Goal: Task Accomplishment & Management: Complete application form

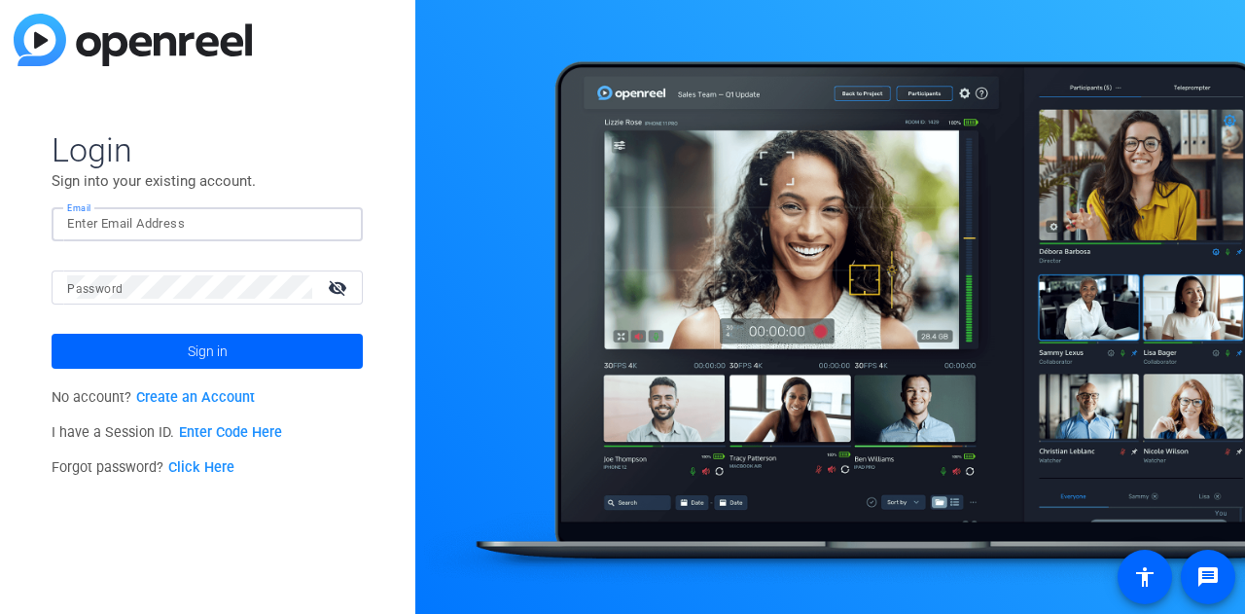
click at [154, 225] on input "Email" at bounding box center [207, 223] width 280 height 23
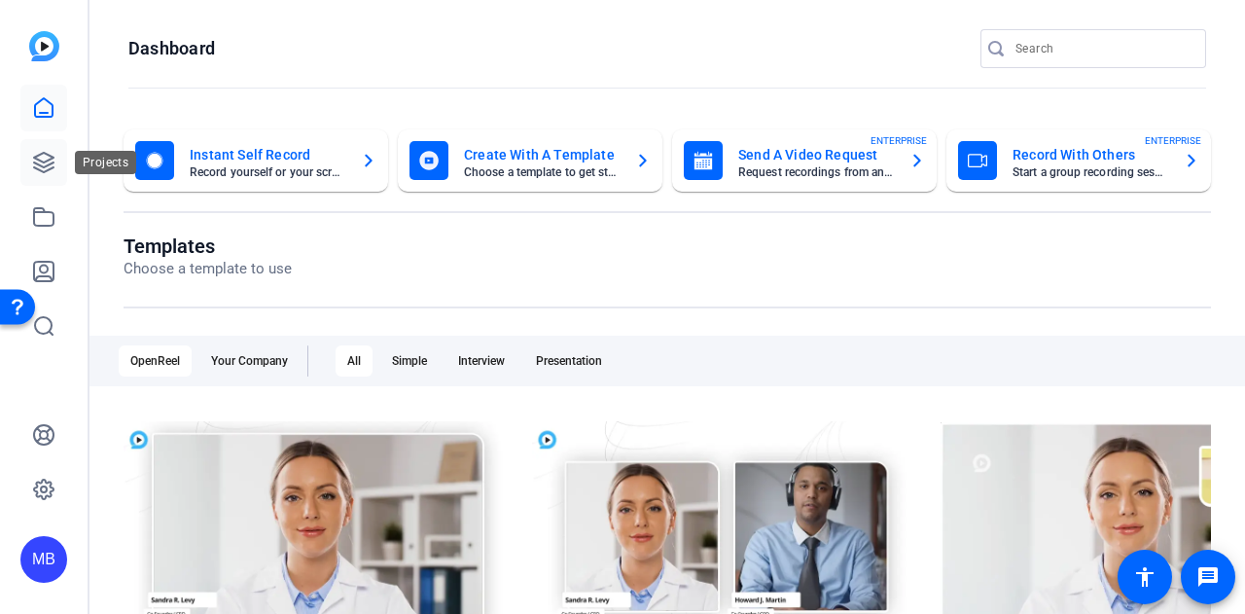
click at [38, 156] on icon at bounding box center [43, 162] width 19 height 19
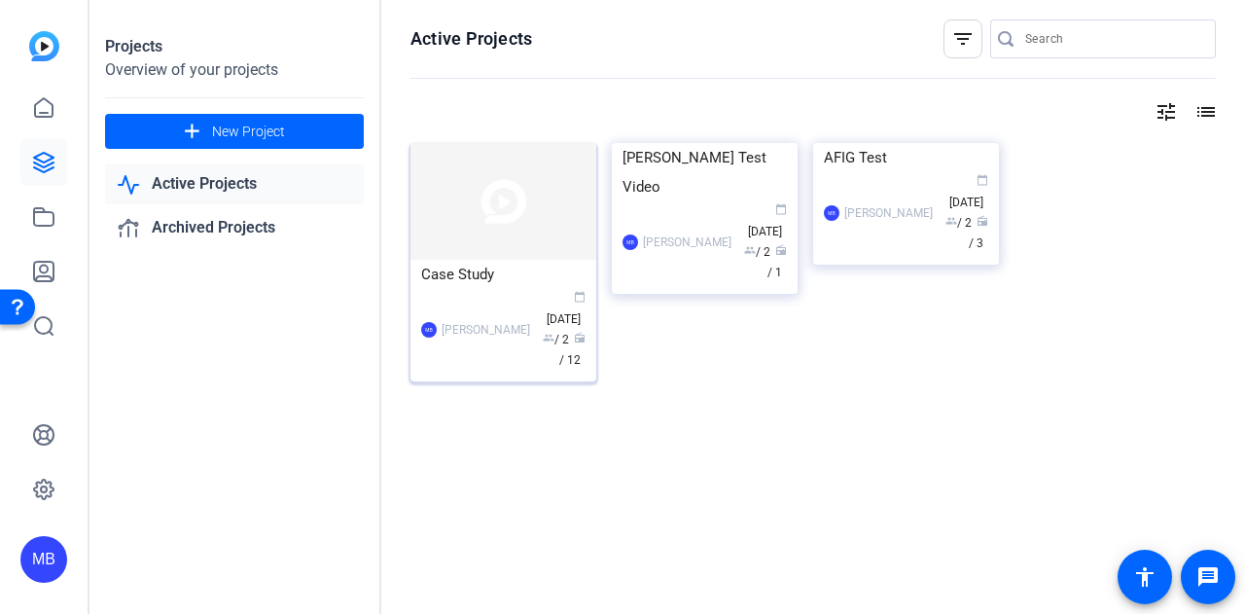
click at [521, 320] on div "[PERSON_NAME]" at bounding box center [486, 329] width 89 height 19
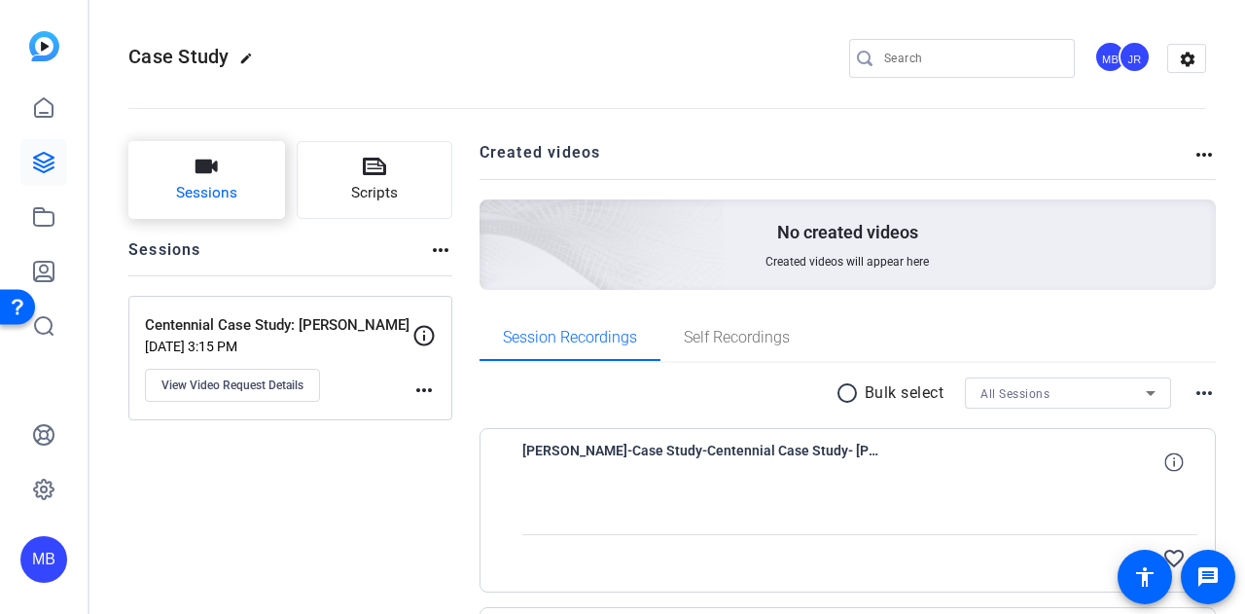
click at [214, 181] on button "Sessions" at bounding box center [206, 180] width 157 height 78
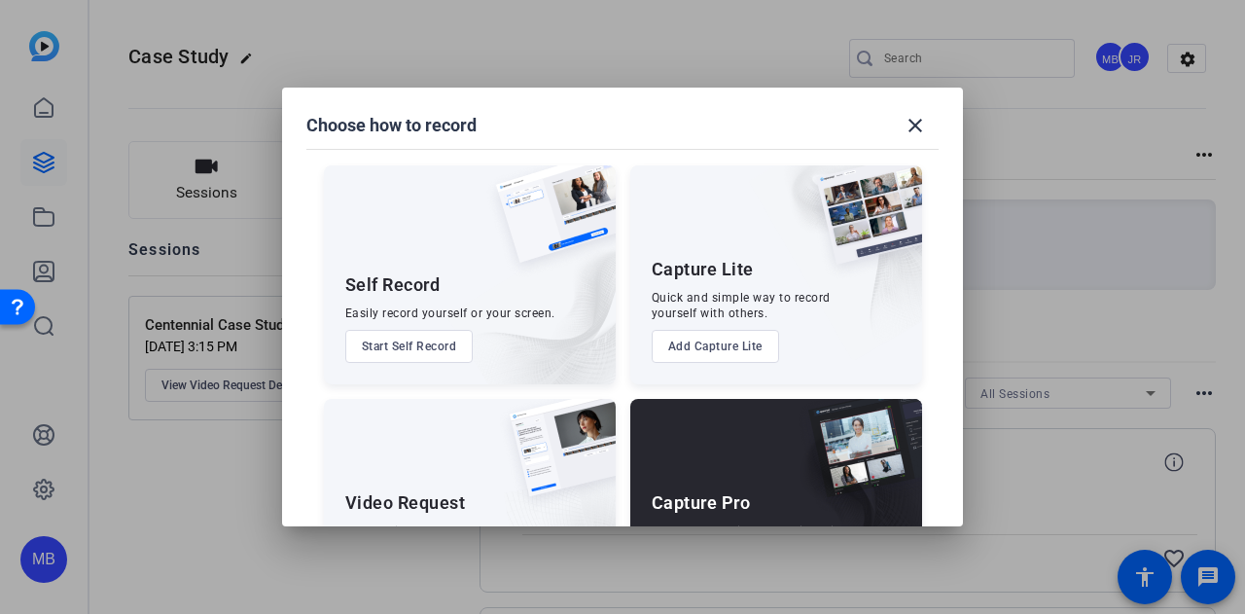
scroll to position [111, 0]
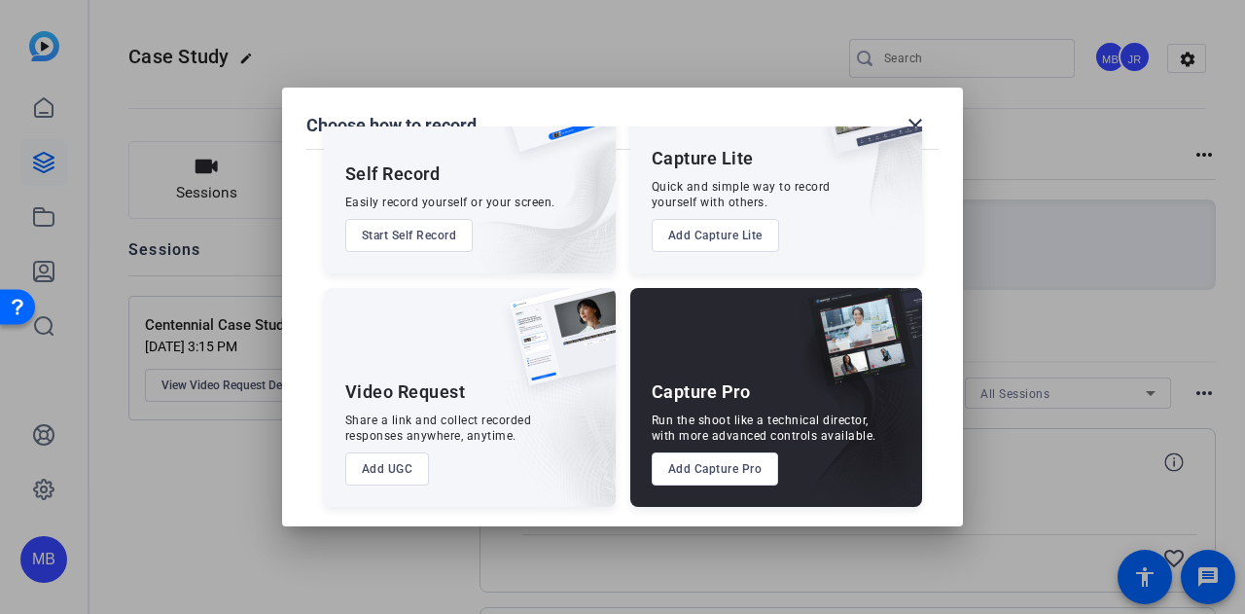
click at [368, 475] on button "Add UGC" at bounding box center [387, 468] width 85 height 33
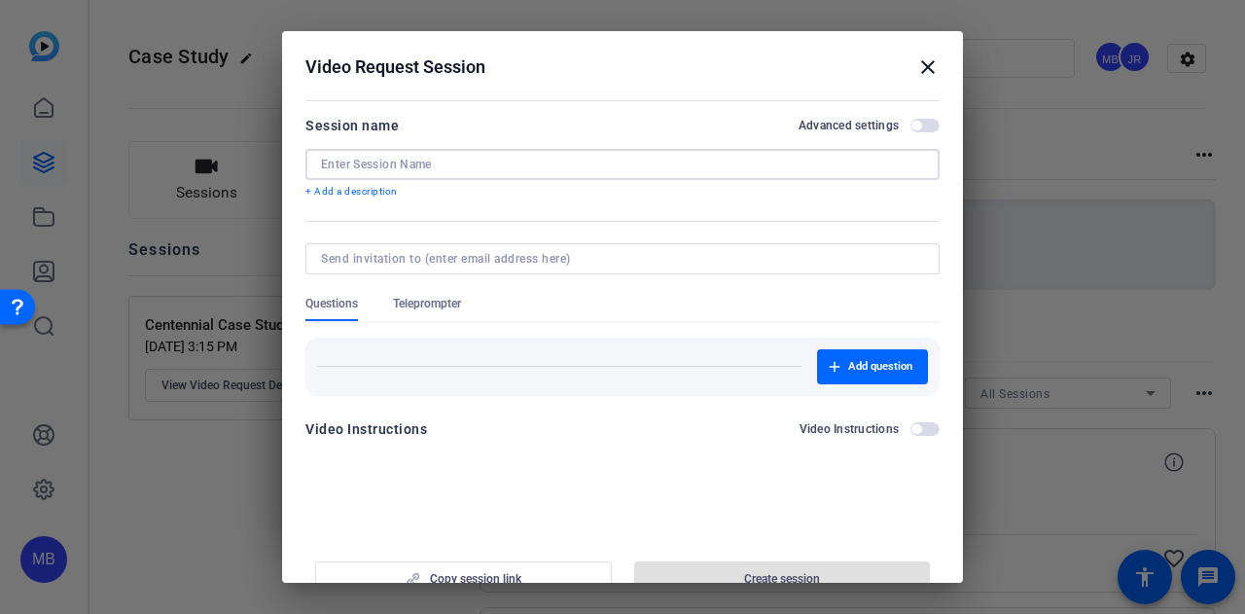
click at [375, 164] on input at bounding box center [622, 165] width 603 height 16
type input "C"
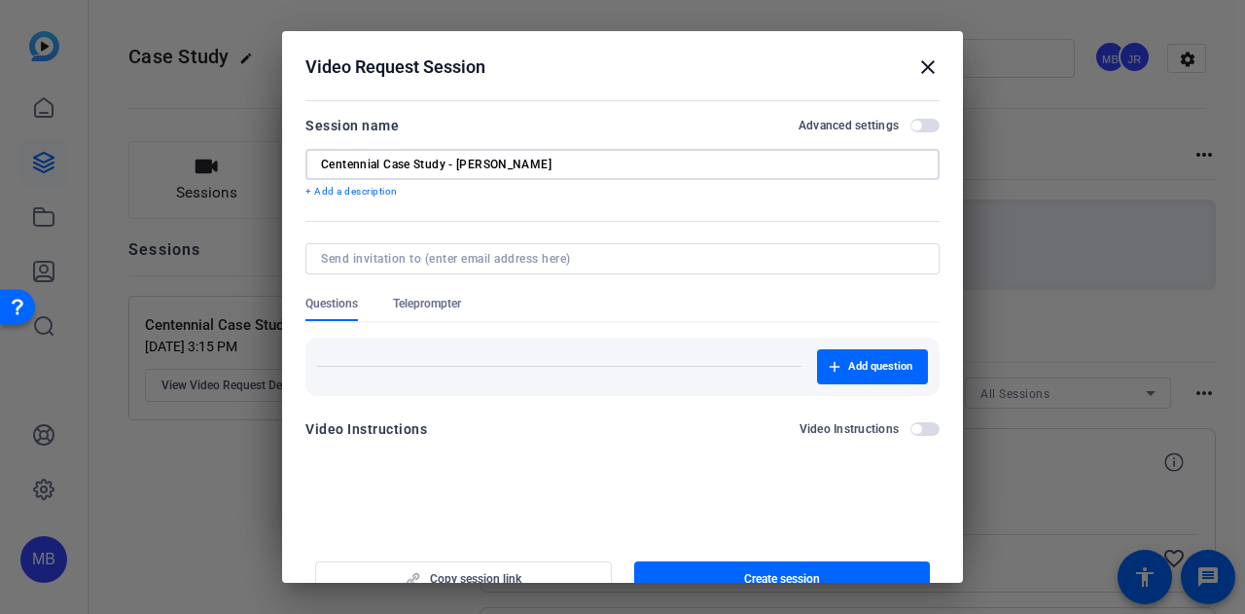
type input "Centennial Case Study - [PERSON_NAME]"
click at [383, 254] on input at bounding box center [618, 259] width 595 height 16
type input "[PERSON_NAME].schoolfe"
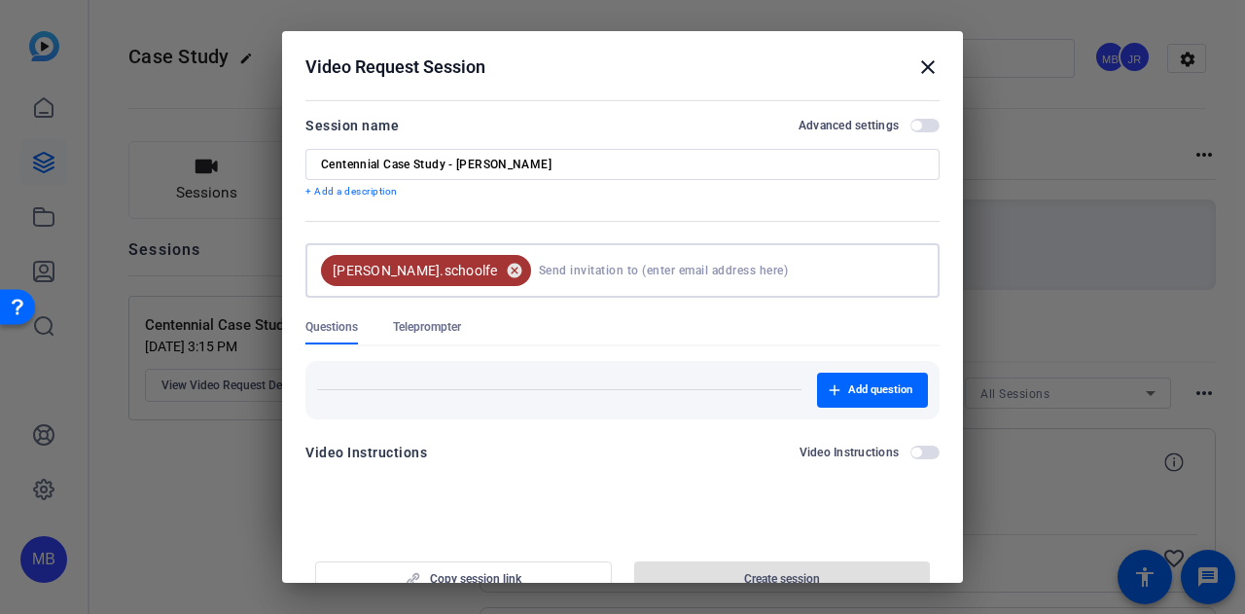
click at [498, 267] on mat-icon "cancel" at bounding box center [514, 271] width 33 height 18
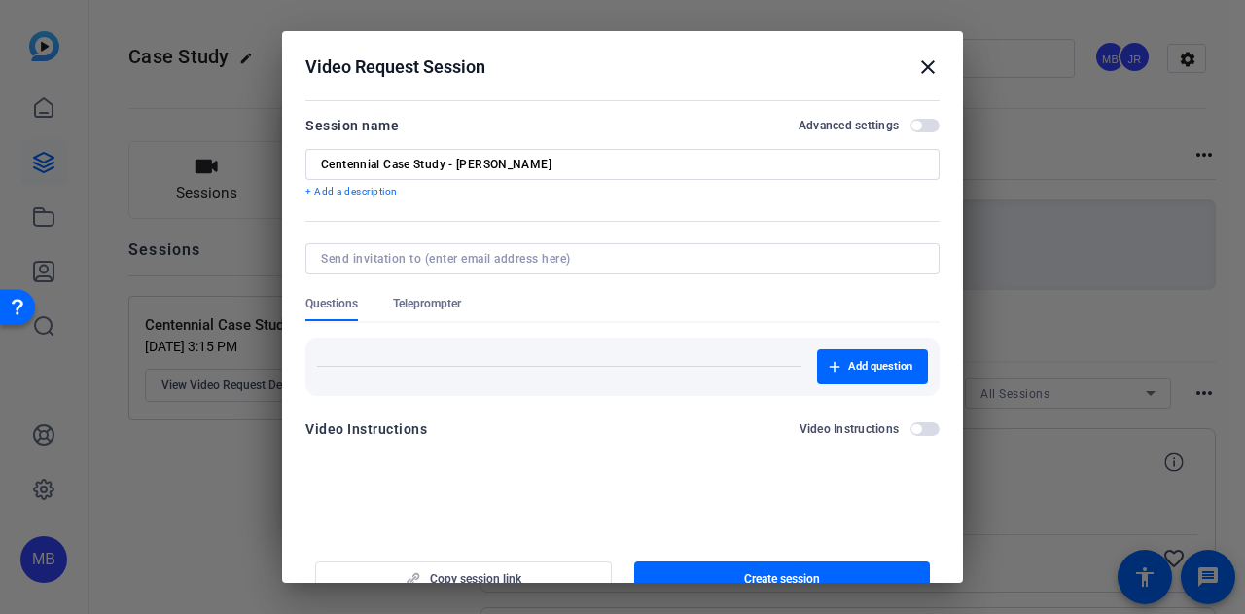
click at [444, 266] on div at bounding box center [622, 258] width 603 height 31
click at [444, 262] on input at bounding box center [618, 259] width 595 height 16
click at [442, 259] on input at bounding box center [618, 259] width 595 height 16
click at [423, 259] on input at bounding box center [618, 259] width 595 height 16
type input "car"
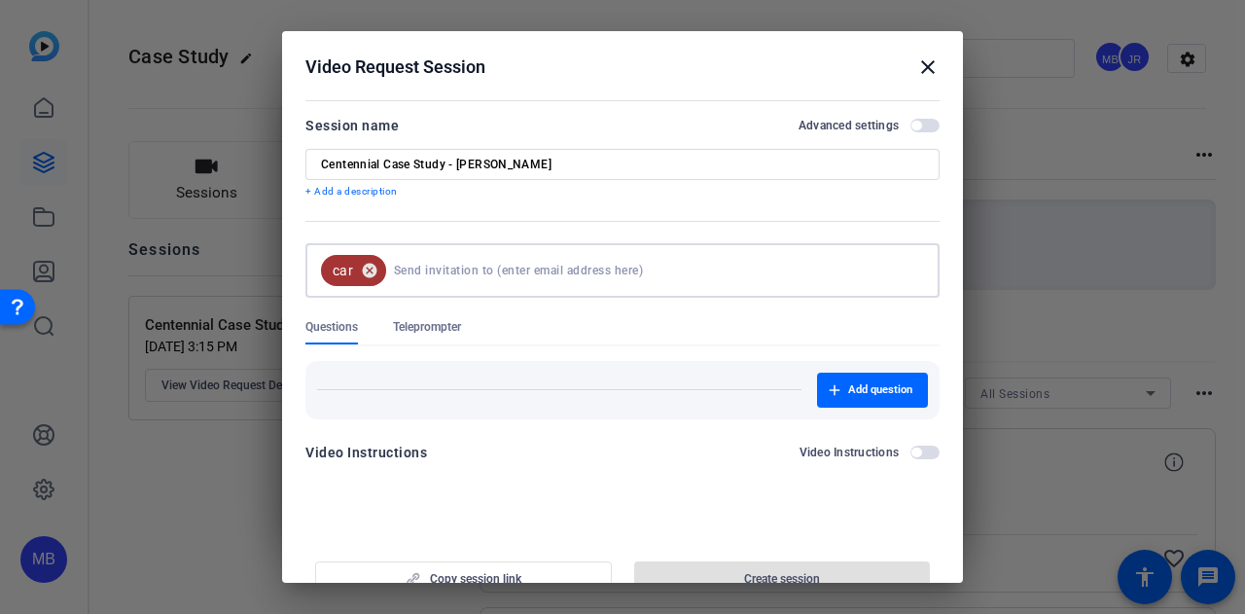
click at [375, 266] on mat-icon "cancel" at bounding box center [369, 271] width 33 height 18
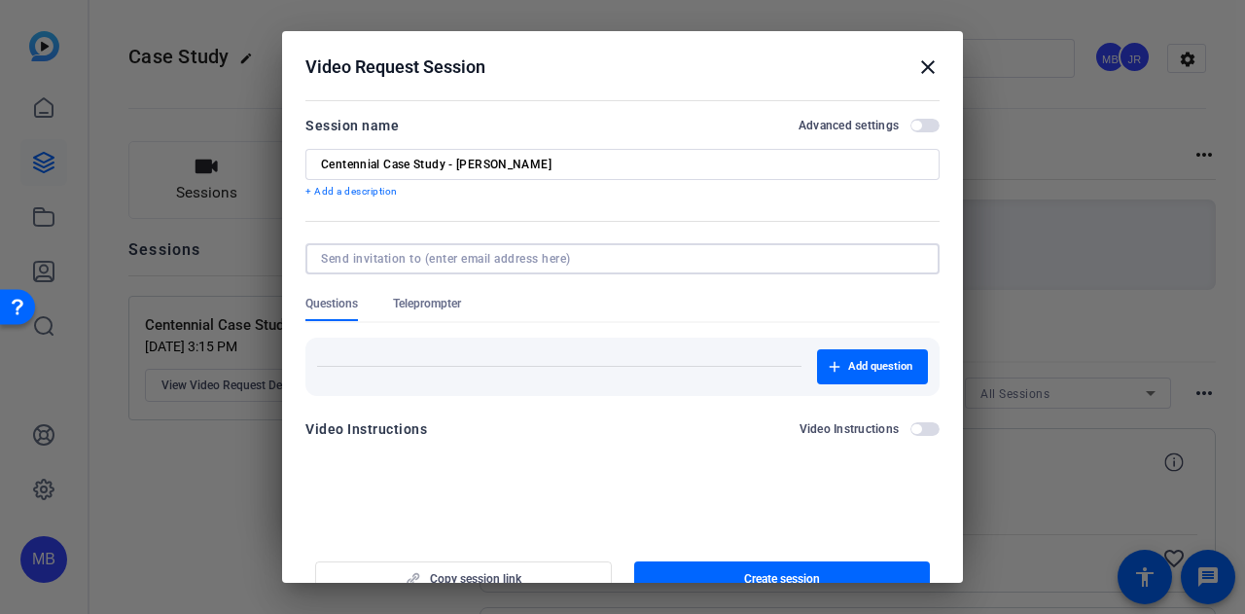
click at [375, 266] on input at bounding box center [618, 259] width 595 height 16
paste input "[PERSON_NAME][EMAIL_ADDRESS][PERSON_NAME][DOMAIN_NAME]"
type input "[PERSON_NAME][EMAIL_ADDRESS][PERSON_NAME][DOMAIN_NAME]"
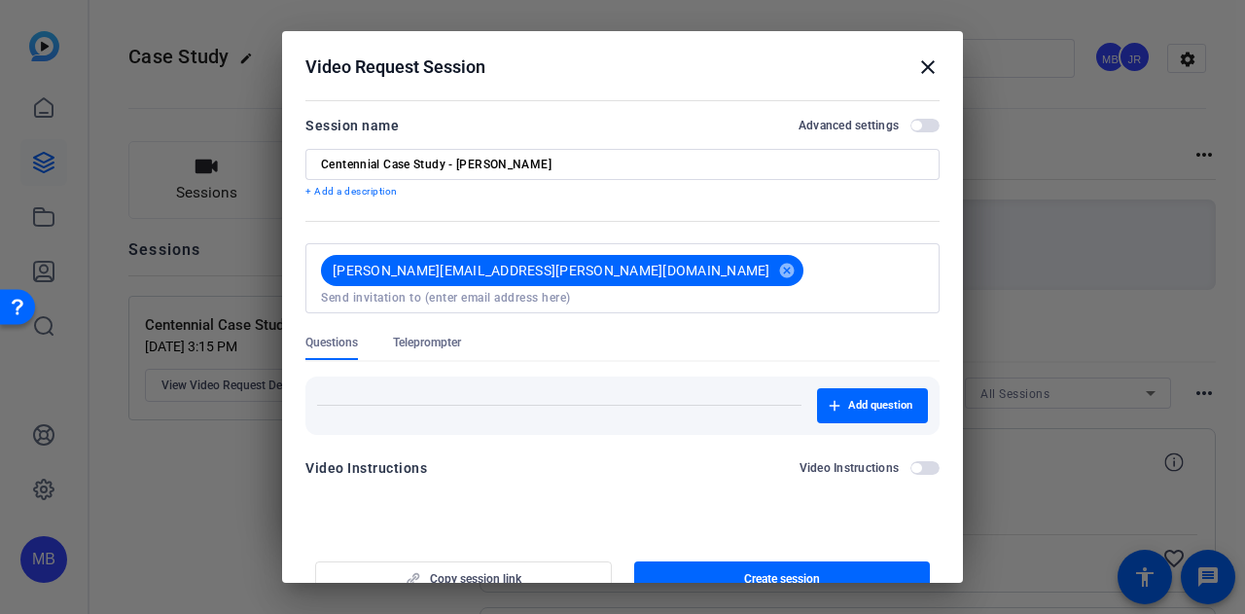
click at [519, 376] on div "Add question" at bounding box center [622, 405] width 634 height 58
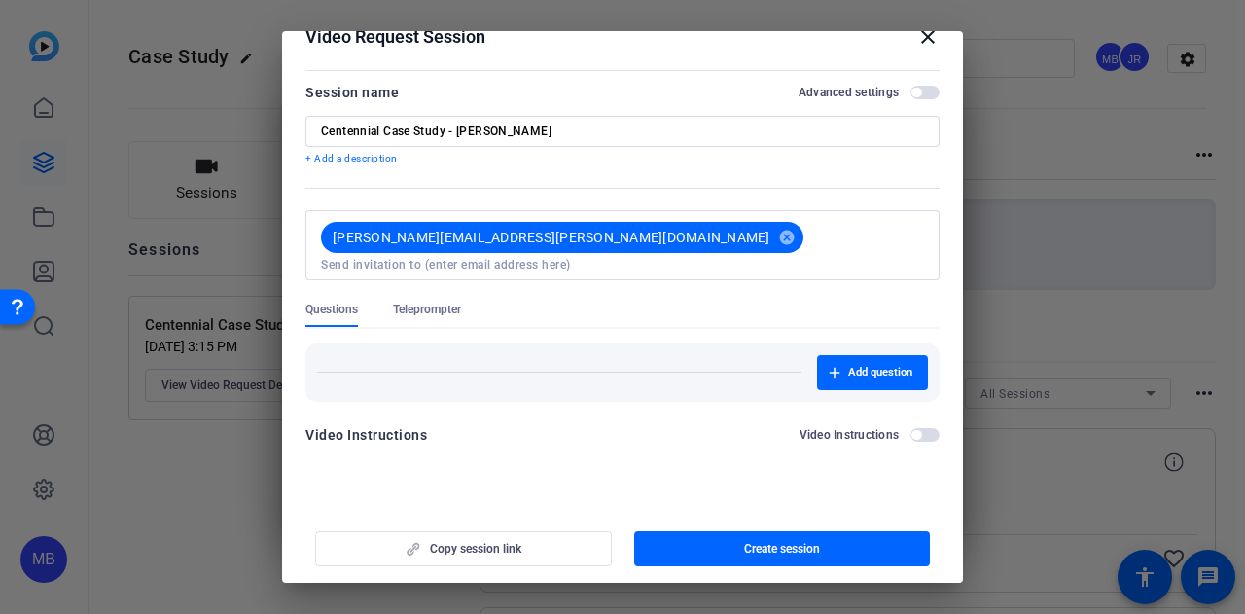
scroll to position [0, 0]
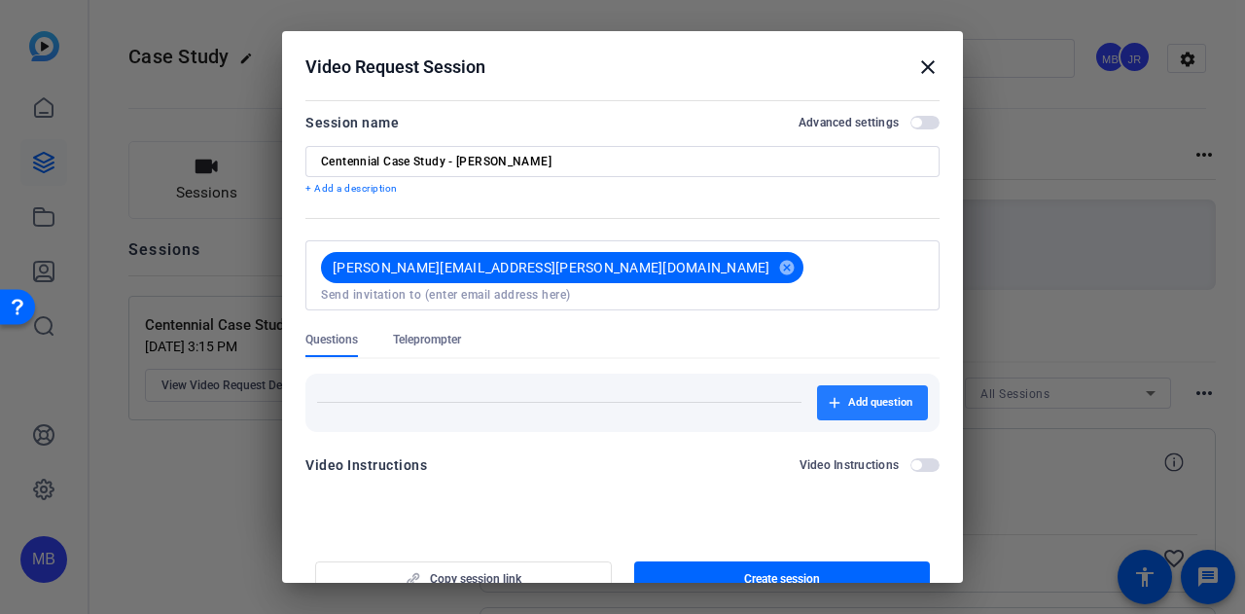
click at [854, 379] on span "button" at bounding box center [872, 402] width 111 height 47
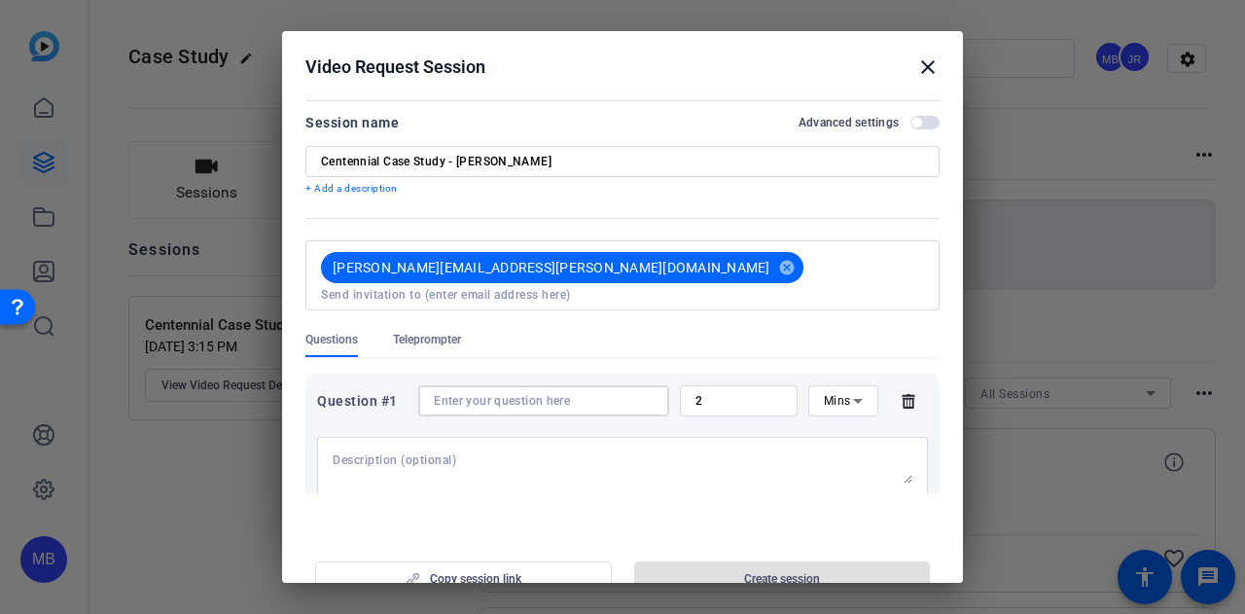
click at [500, 393] on input at bounding box center [544, 401] width 220 height 16
paste input "How does AFIG equip you to provide an outstanding client experience?"
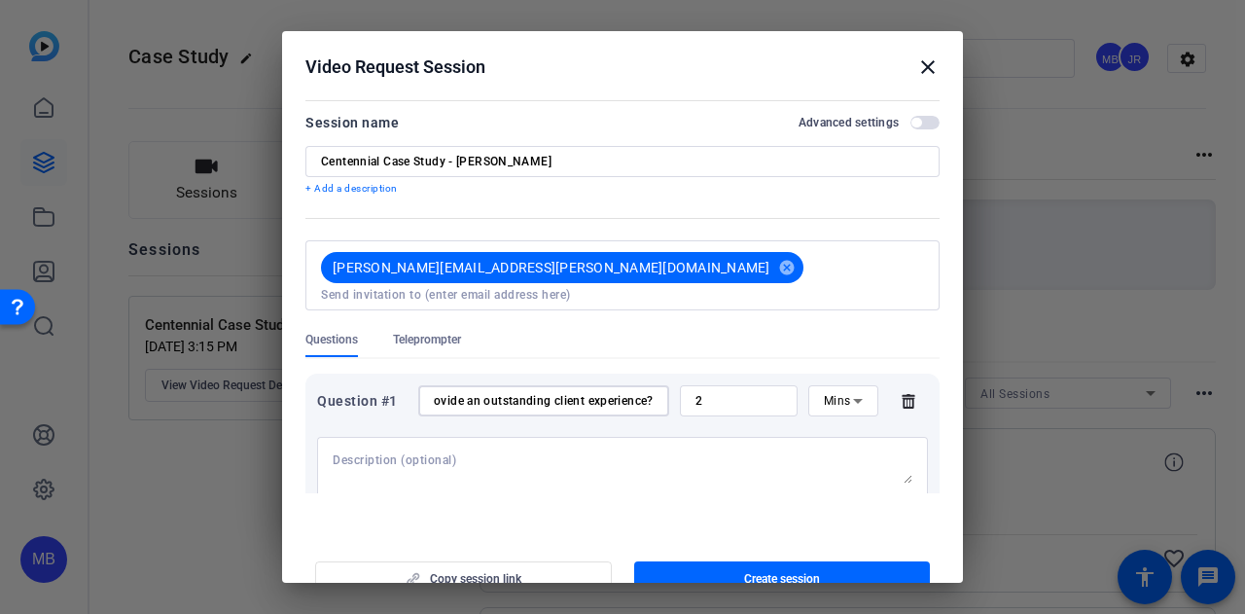
type input "How does AFIG equip you to provide an outstanding client experience?"
click at [808, 390] on div "Mins" at bounding box center [843, 400] width 70 height 31
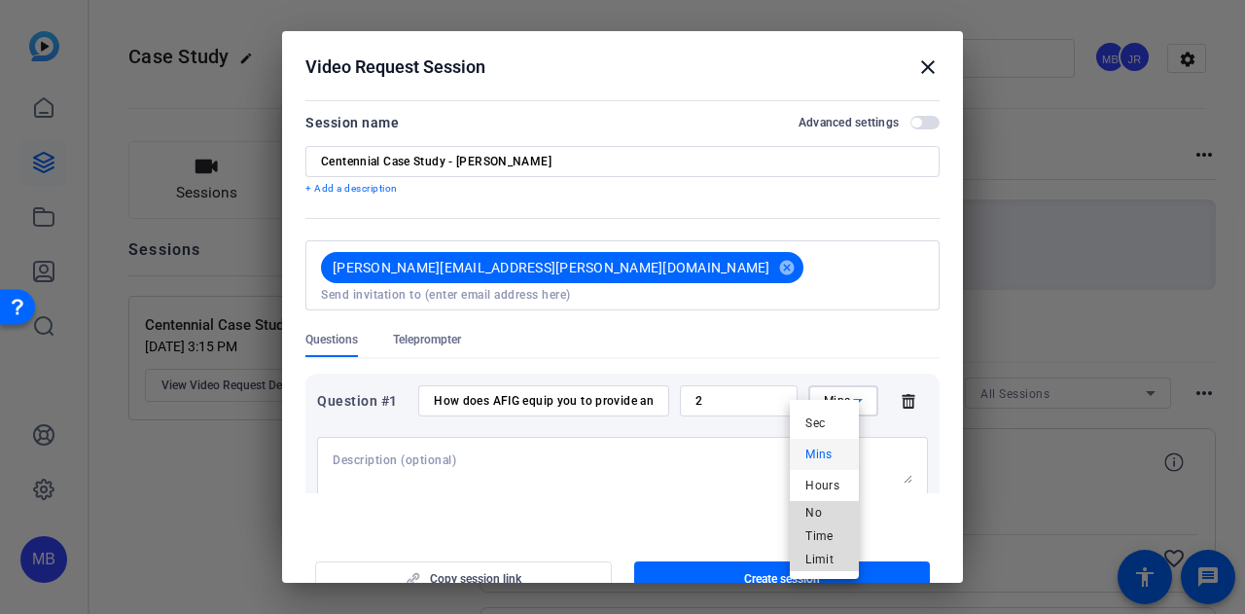
click at [816, 501] on span "No Time Limit" at bounding box center [824, 536] width 38 height 70
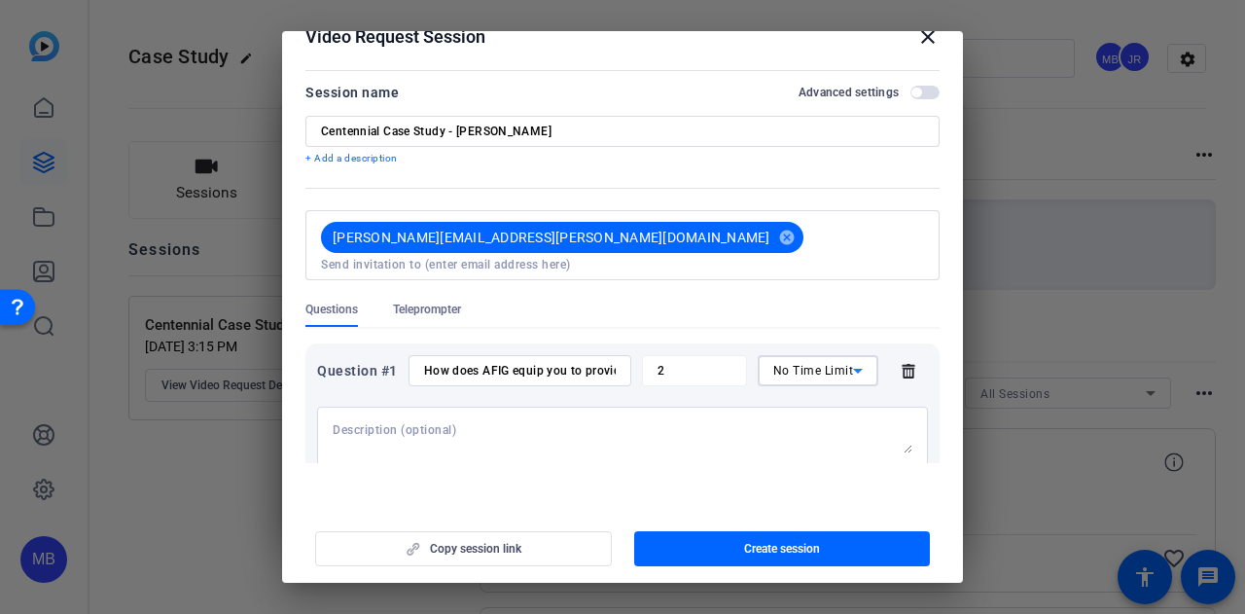
scroll to position [144, 0]
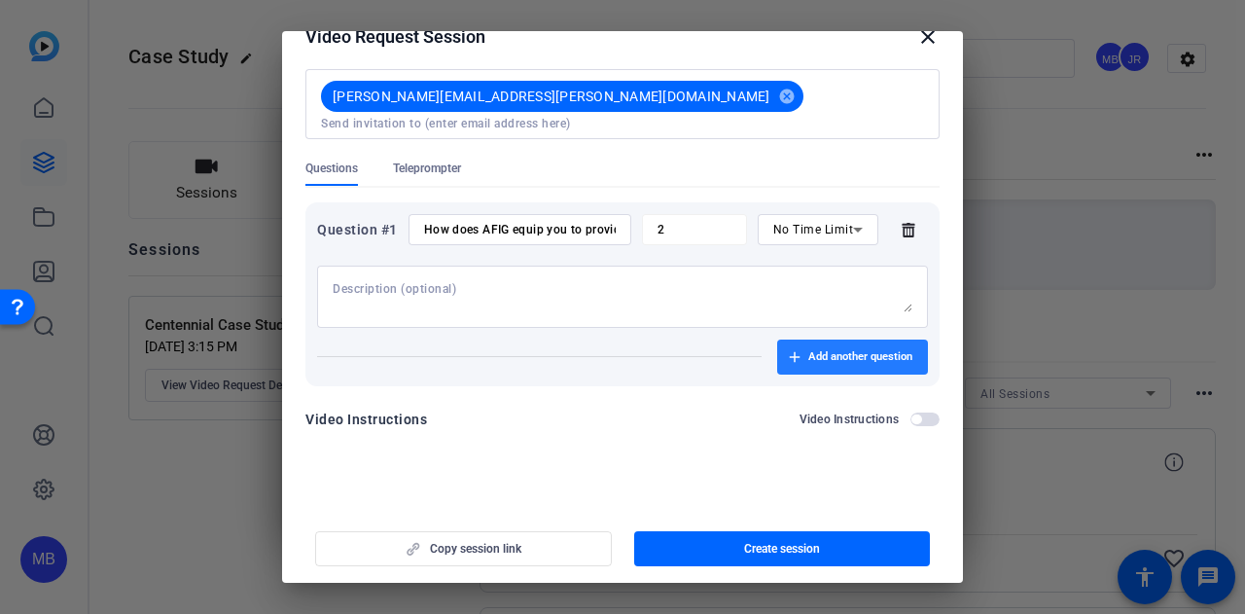
click at [842, 339] on span "button" at bounding box center [852, 357] width 151 height 47
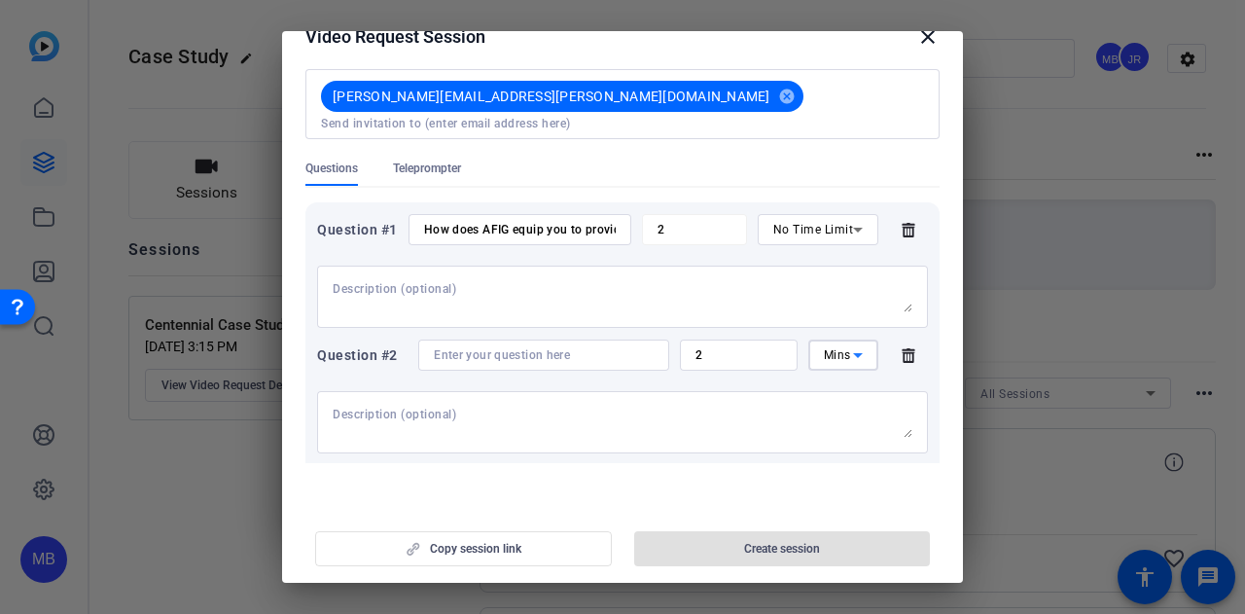
click at [824, 349] on span "Mins" at bounding box center [837, 355] width 27 height 14
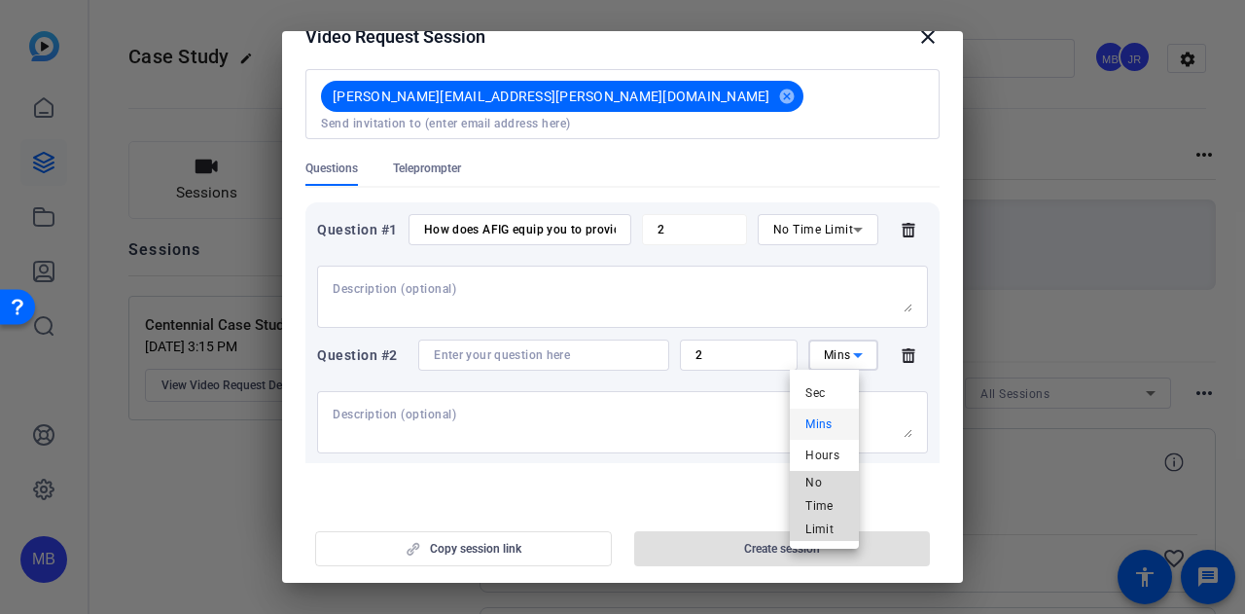
click at [823, 483] on span "No Time Limit" at bounding box center [824, 506] width 38 height 70
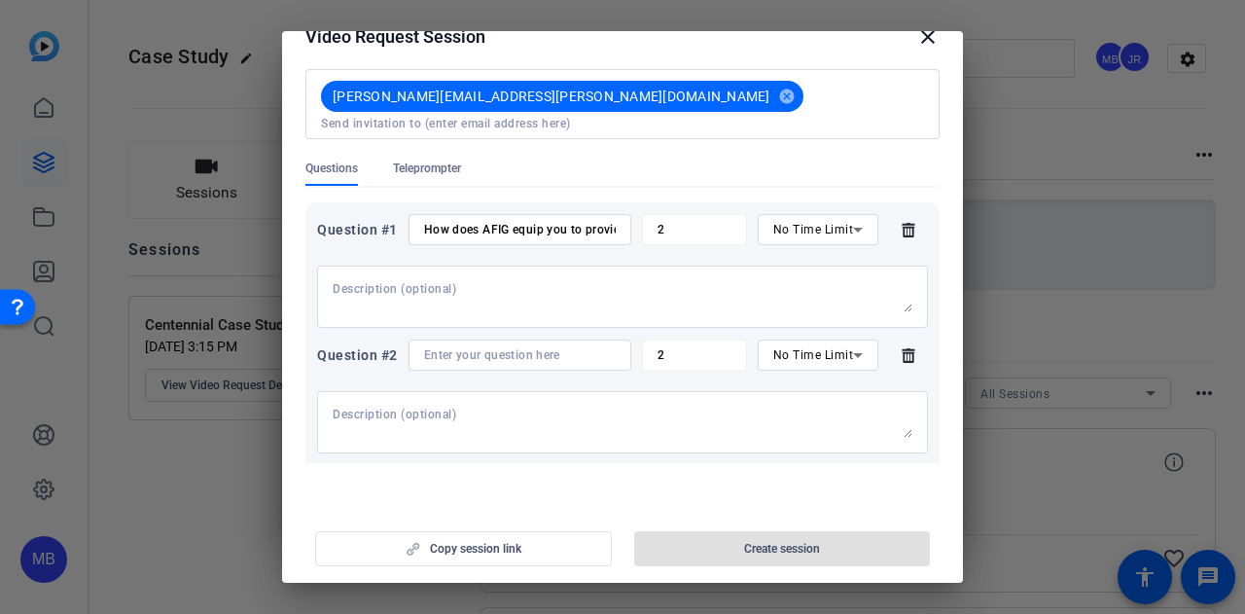
click at [575, 371] on div "Question #2 2 No Time Limit" at bounding box center [622, 354] width 611 height 31
click at [564, 351] on div at bounding box center [520, 354] width 192 height 31
click at [540, 360] on input at bounding box center [520, 355] width 192 height 16
paste input "How has the technology at Ameriprise allowed you to continue to build and deepe…"
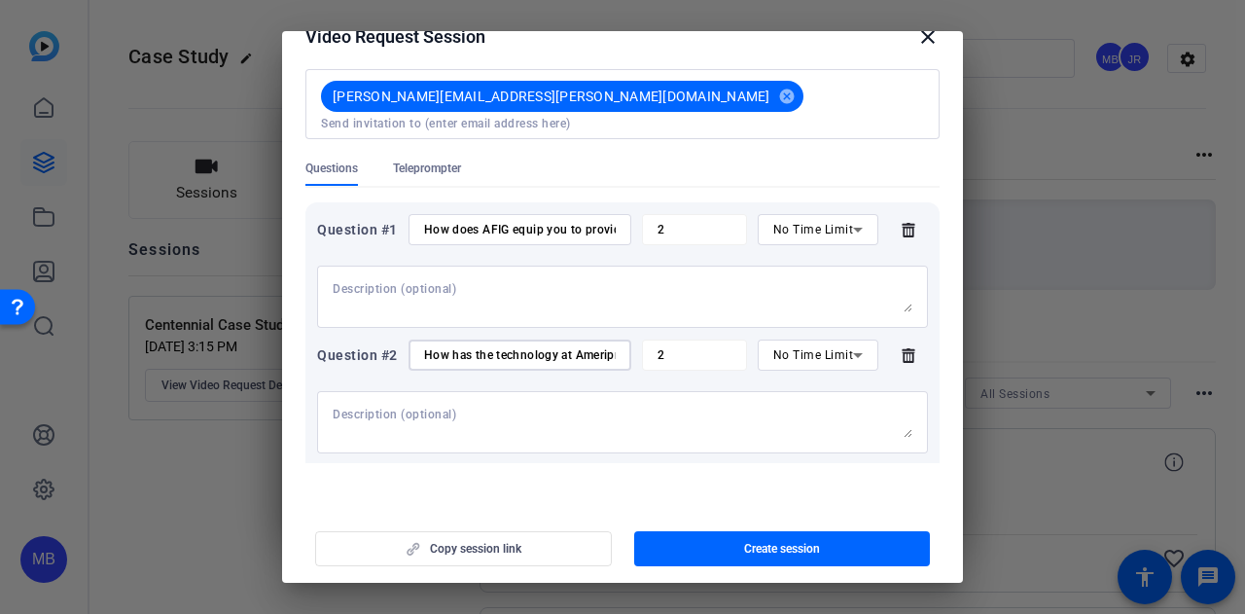
scroll to position [0, 396]
type input "How has the technology at Ameriprise allowed you to continue to build and deepe…"
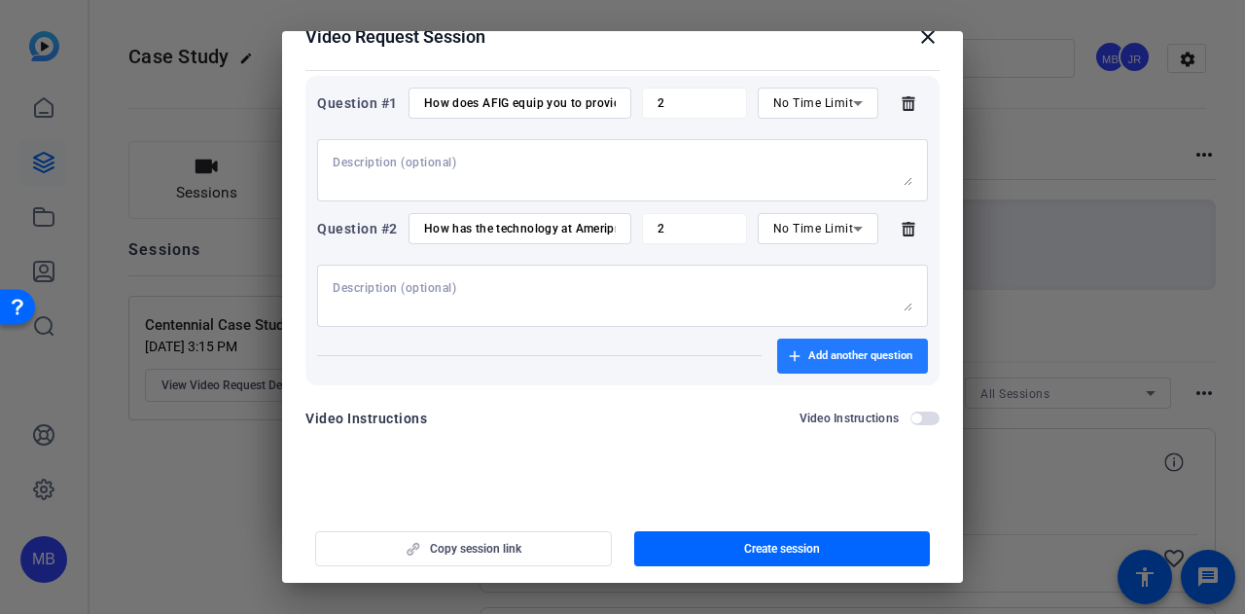
click at [777, 363] on span "button" at bounding box center [852, 356] width 151 height 47
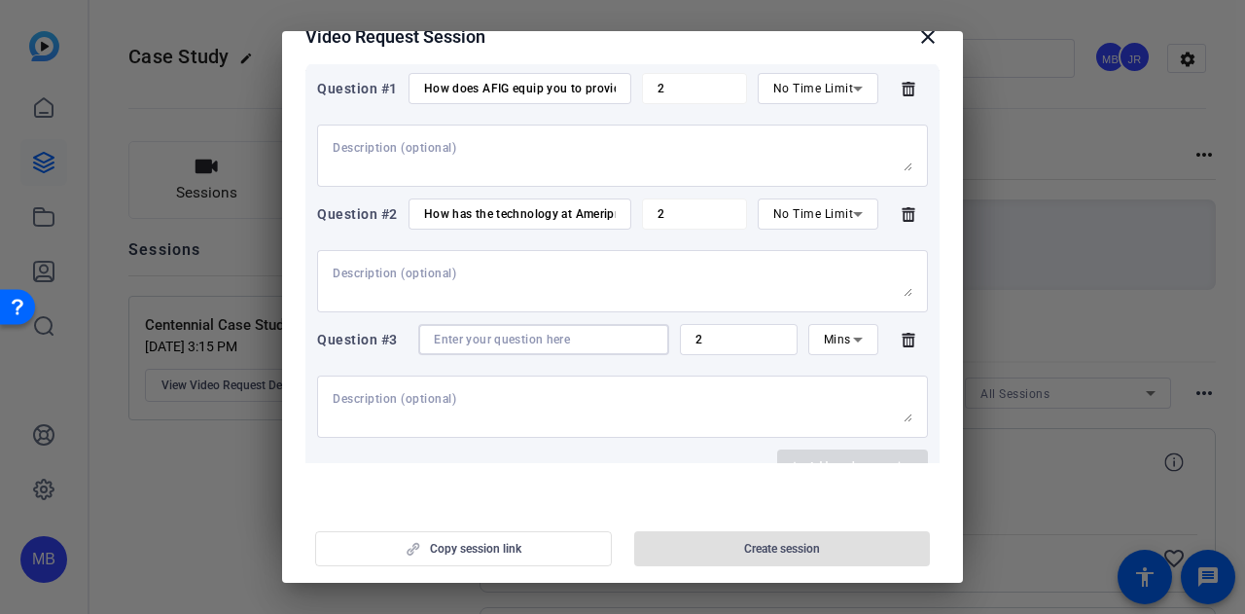
click at [501, 347] on input at bounding box center [544, 340] width 220 height 16
paste input "What’s one thing you would tell an advisor who’s considering joining Ameriprise…"
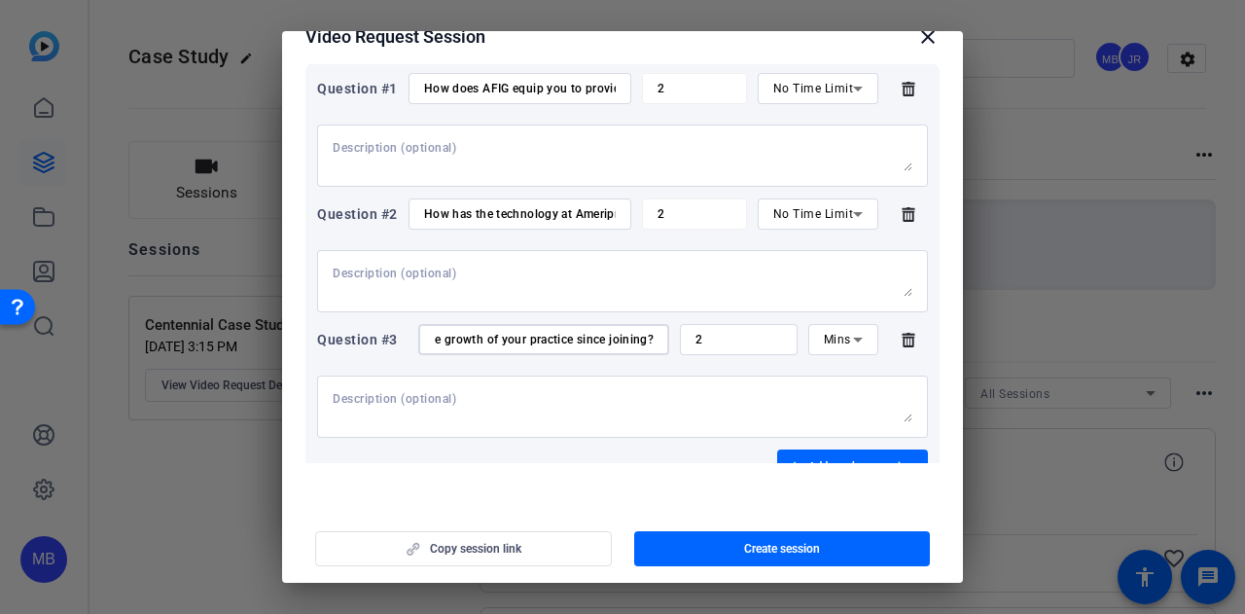
scroll to position [410, 0]
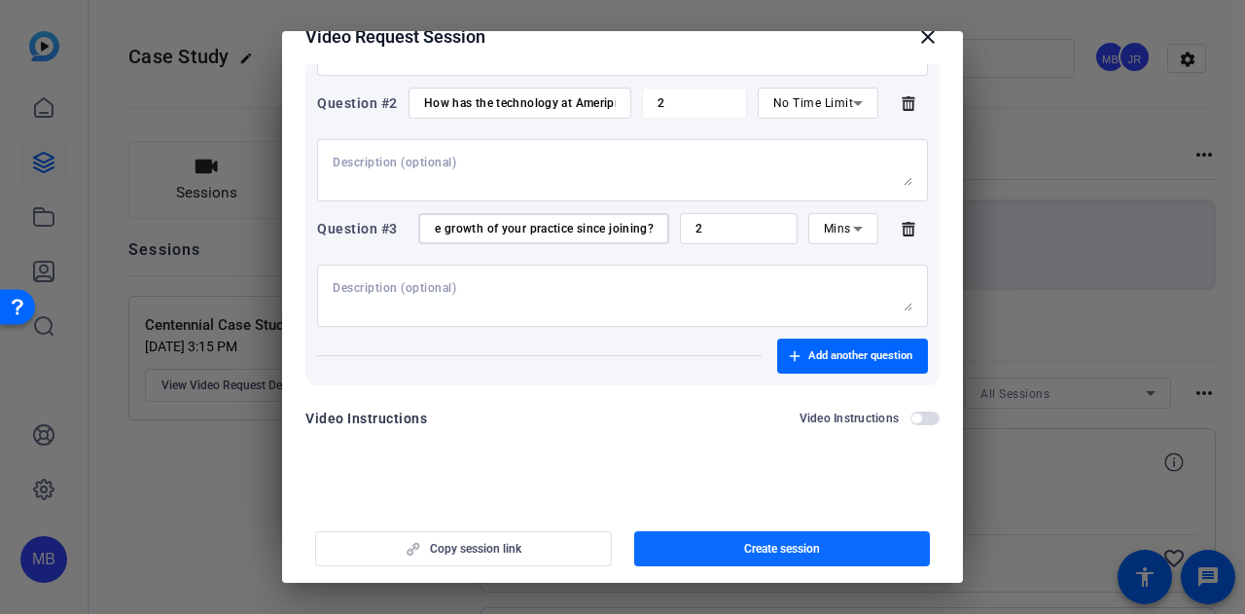
type input "What’s one thing you would tell an advisor who’s considering joining Ameriprise…"
click at [755, 530] on span "button" at bounding box center [782, 548] width 297 height 47
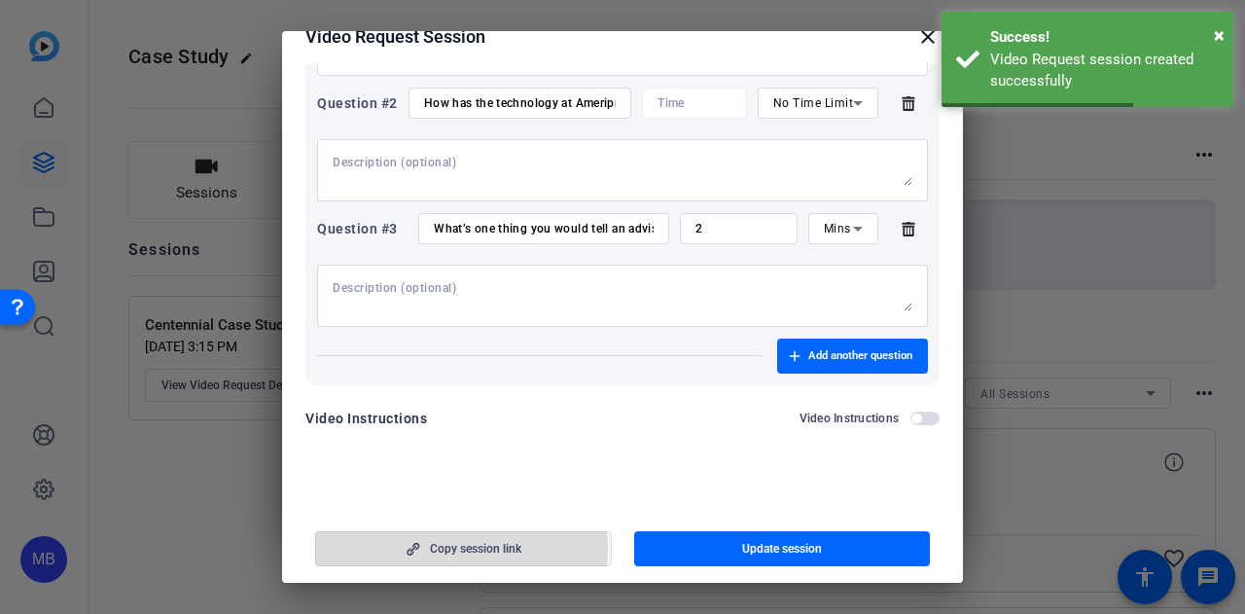
click at [452, 549] on span "Copy session link" at bounding box center [475, 549] width 91 height 16
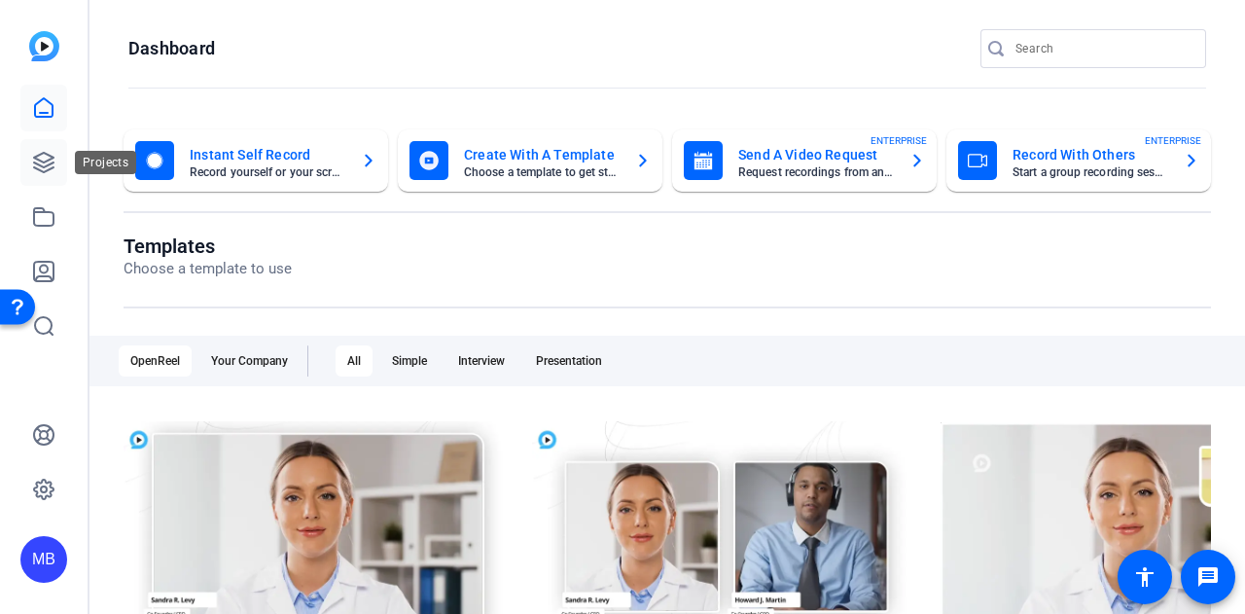
click at [50, 159] on icon at bounding box center [43, 162] width 19 height 19
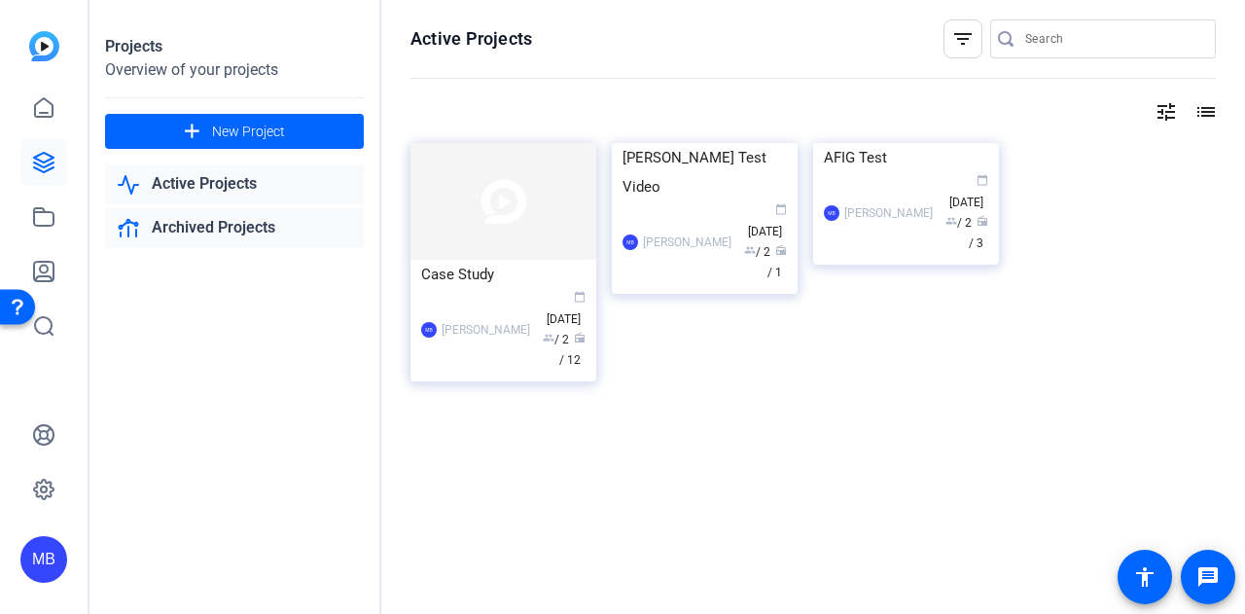
click at [175, 212] on link "Archived Projects" at bounding box center [234, 228] width 259 height 40
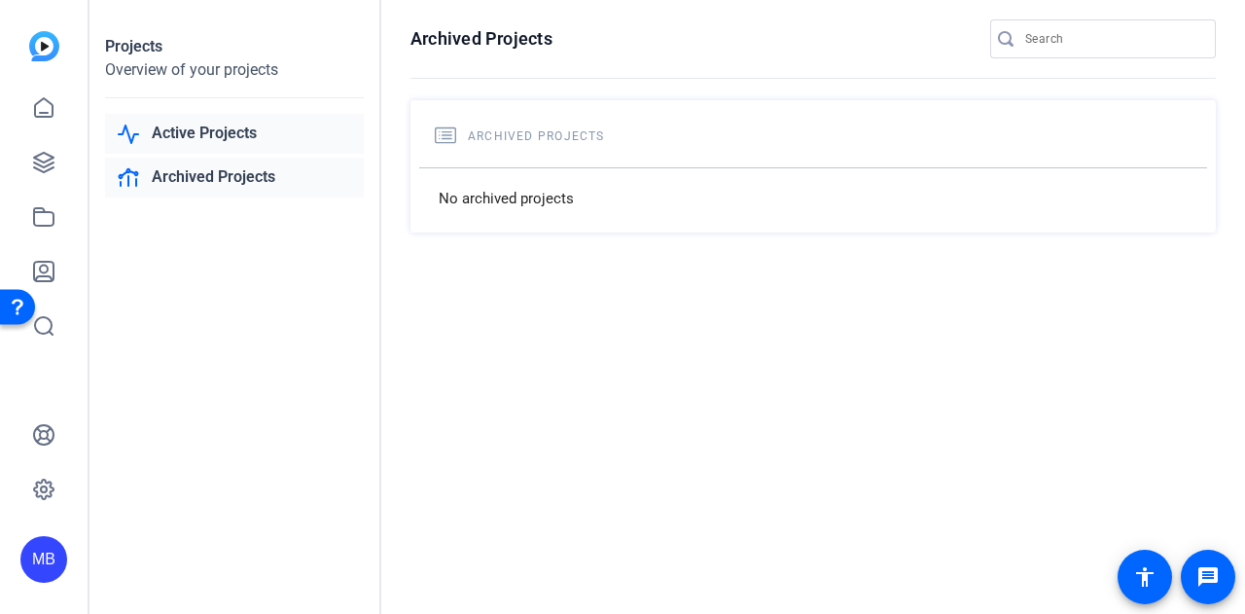
click at [183, 137] on link "Active Projects" at bounding box center [234, 134] width 259 height 40
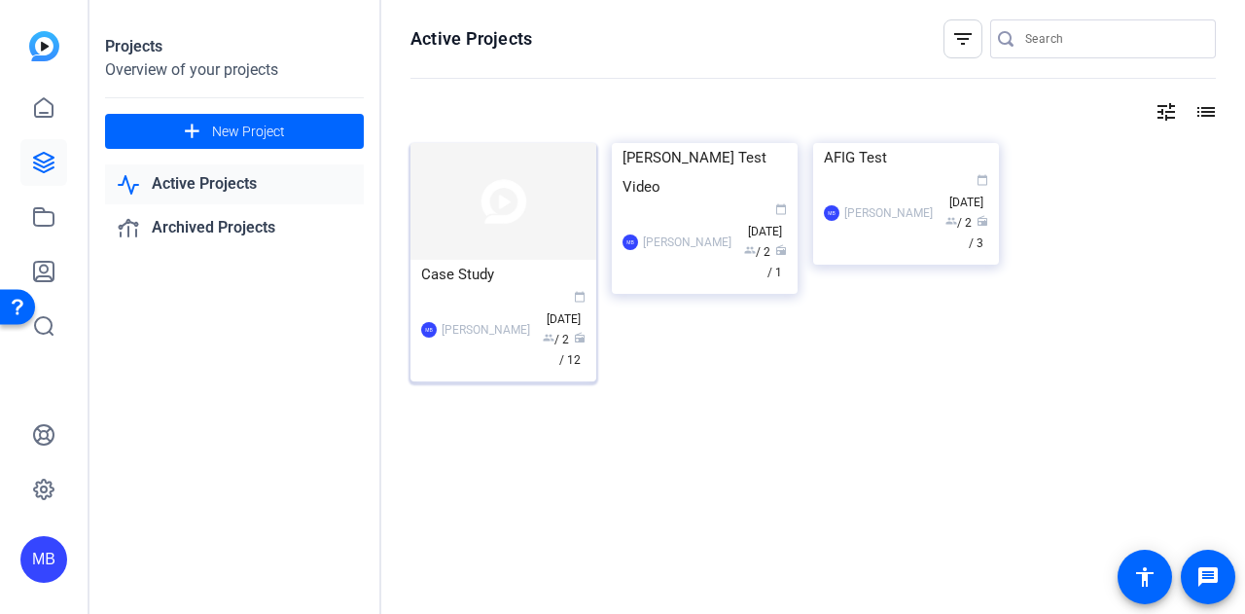
click at [508, 169] on img at bounding box center [503, 201] width 186 height 117
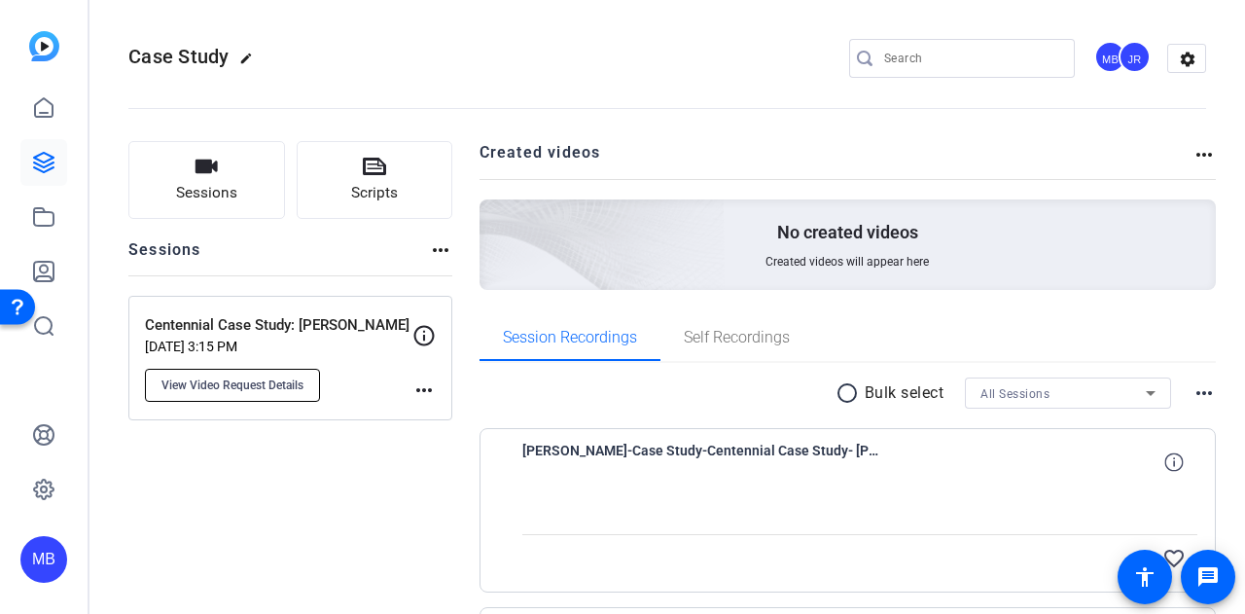
click at [290, 378] on span "View Video Request Details" at bounding box center [232, 385] width 142 height 16
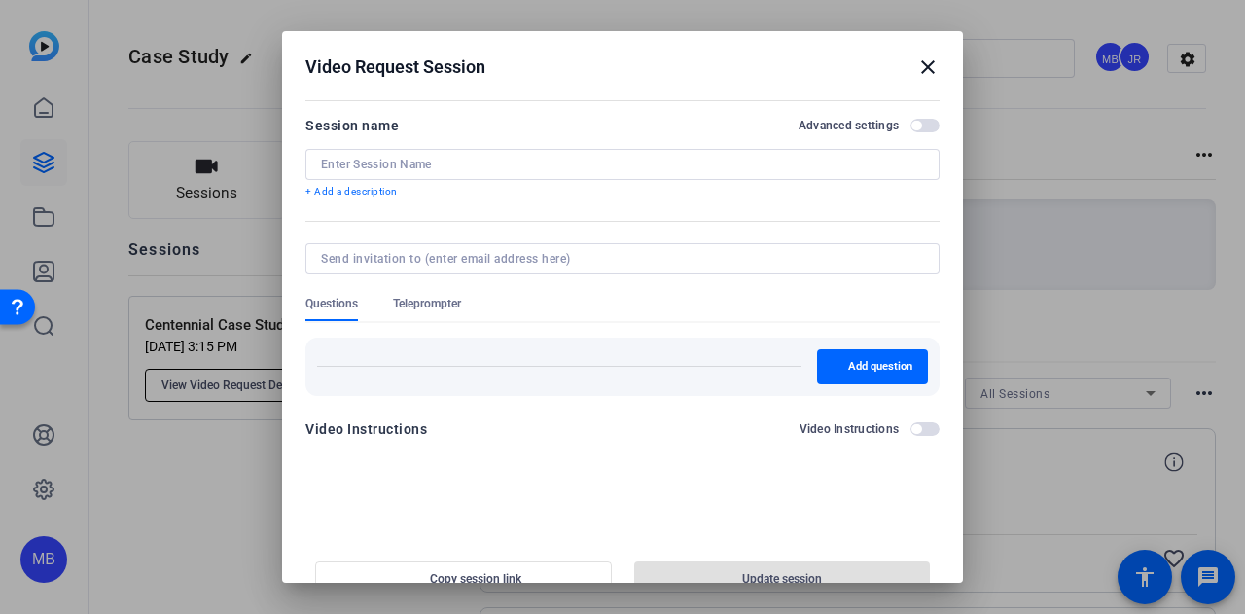
type input "Centennial Case Study: [PERSON_NAME]"
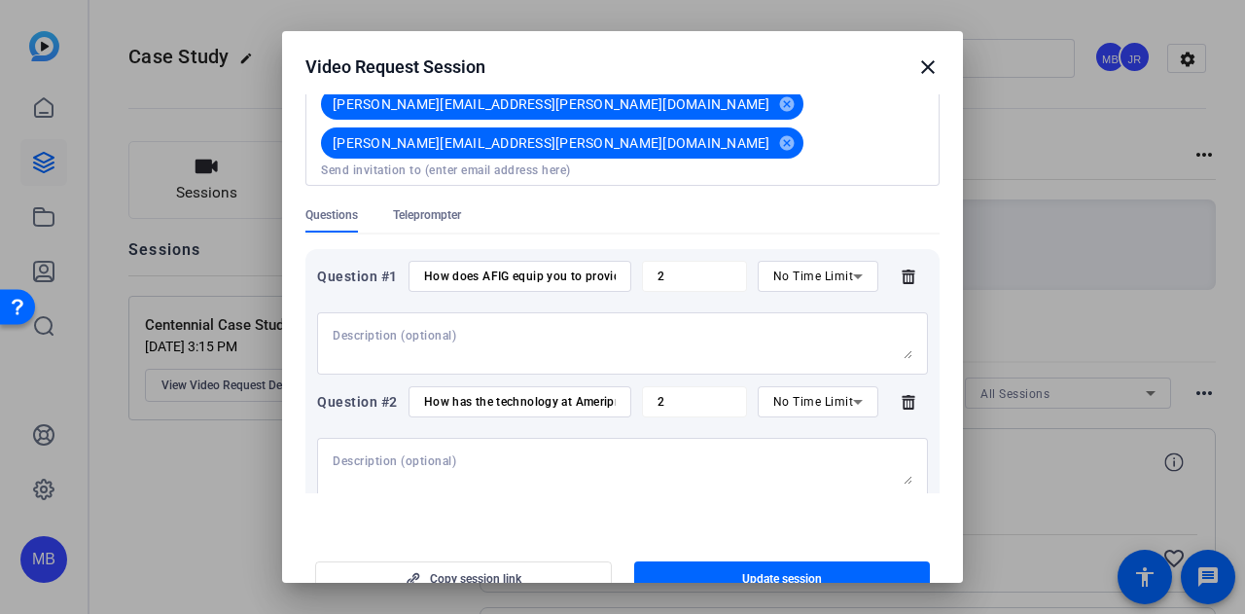
scroll to position [168, 0]
click at [573, 266] on input "How does AFIG equip you to provide an outstanding client experience?" at bounding box center [520, 274] width 192 height 16
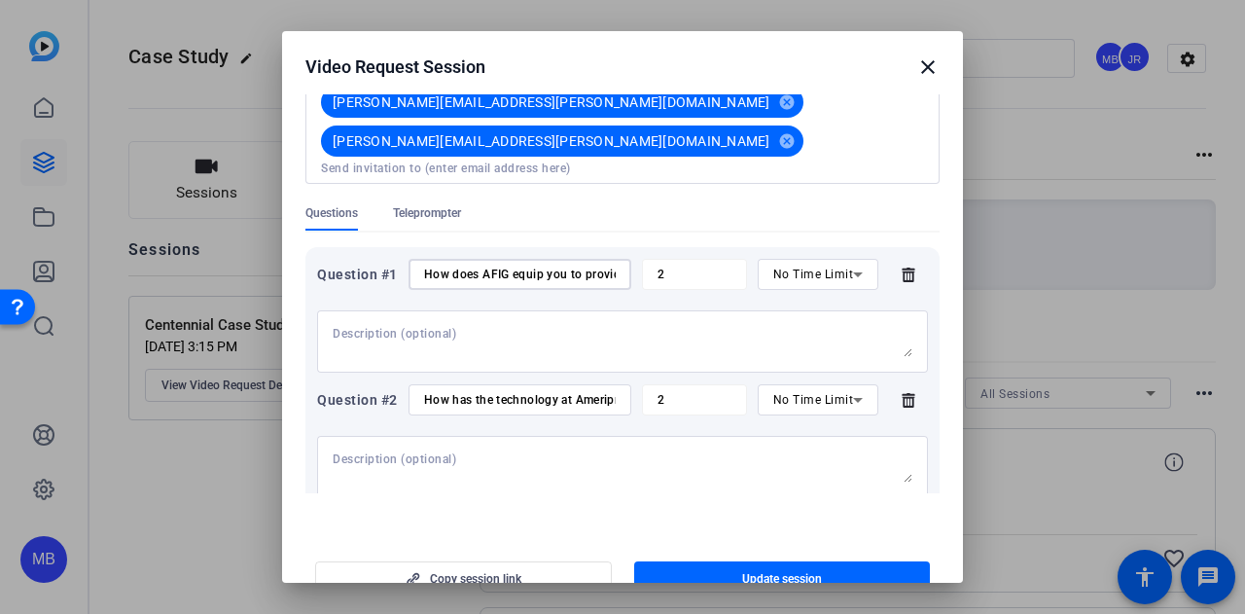
click at [501, 392] on input "How has the technology at Ameriprise allowed you to continue to build and deepe…" at bounding box center [520, 400] width 192 height 16
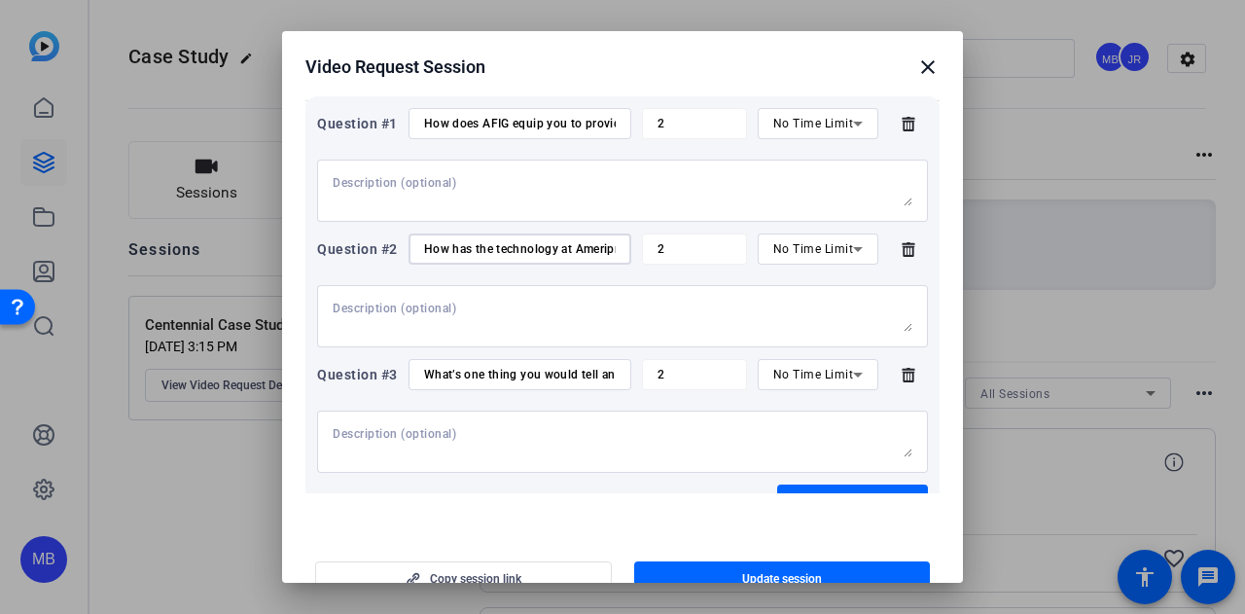
scroll to position [327, 0]
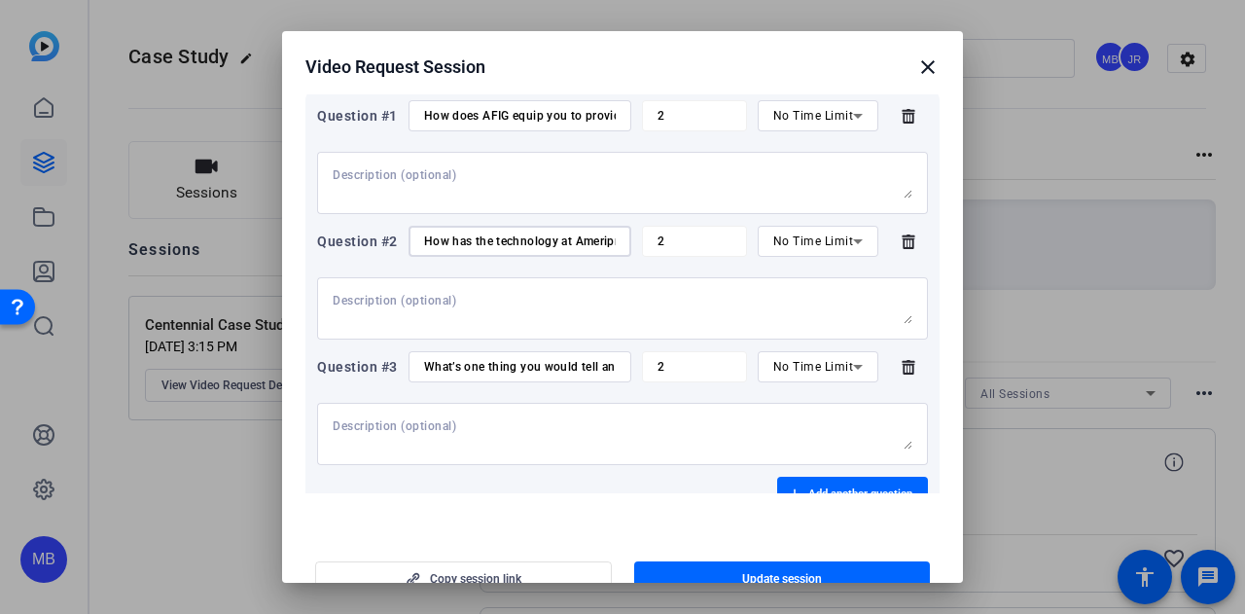
click at [491, 361] on input "What’s one thing you would tell an advisor who’s considering joining Ameriprise…" at bounding box center [520, 367] width 192 height 16
